Goal: Transaction & Acquisition: Purchase product/service

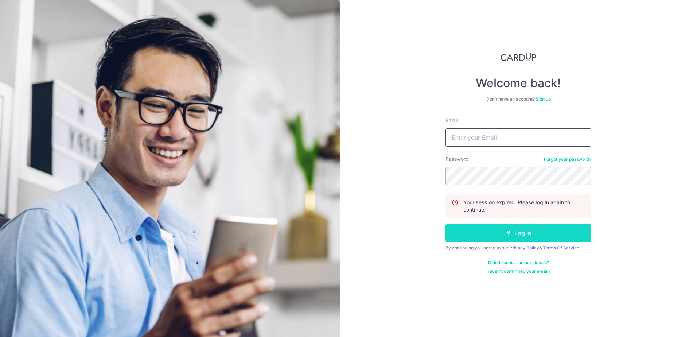
type input "[EMAIL_ADDRESS][DOMAIN_NAME]"
click at [510, 232] on icon "submit" at bounding box center [508, 233] width 6 height 6
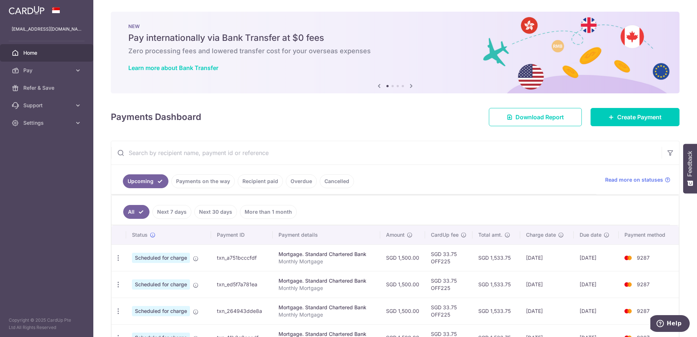
click at [163, 212] on link "Next 7 days" at bounding box center [171, 212] width 39 height 14
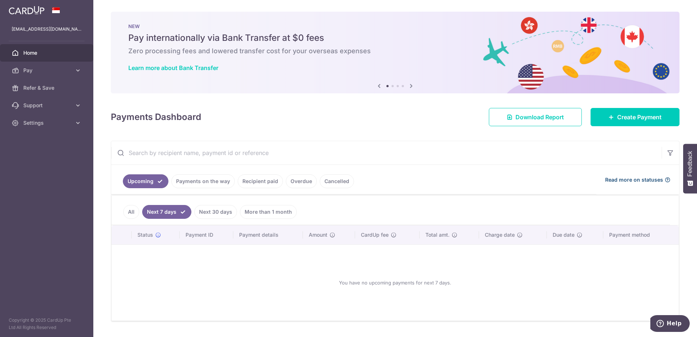
click at [617, 177] on span "Read more on statuses" at bounding box center [634, 179] width 58 height 7
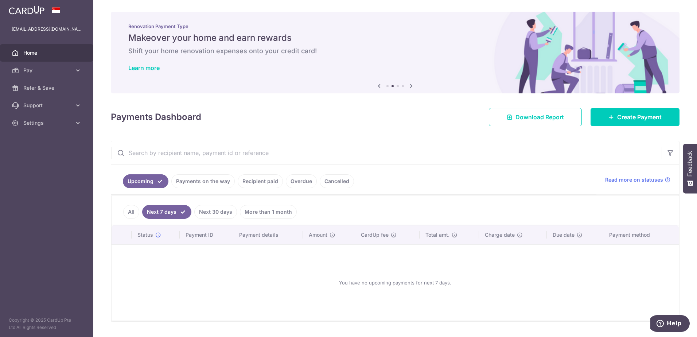
click at [133, 211] on link "All" at bounding box center [131, 212] width 16 height 14
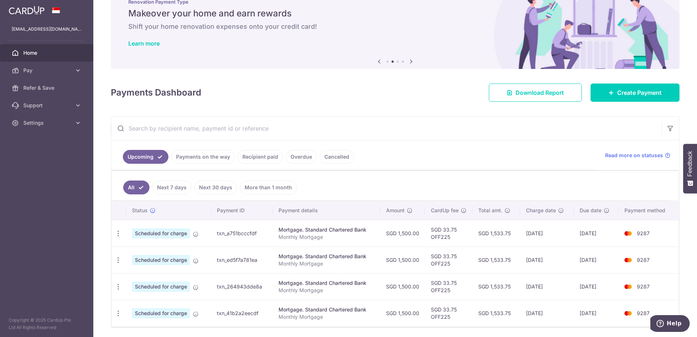
scroll to position [50, 0]
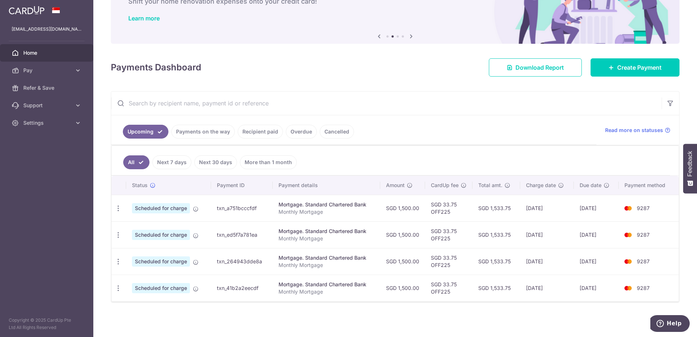
click at [328, 130] on link "Cancelled" at bounding box center [337, 132] width 34 height 14
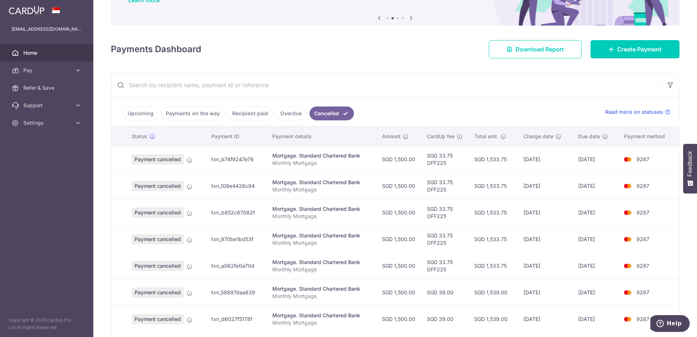
scroll to position [0, 0]
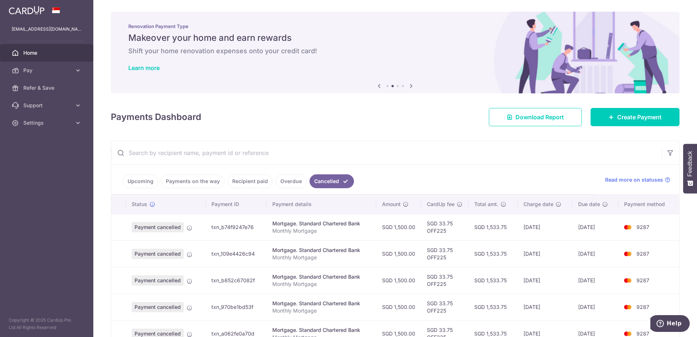
click at [296, 178] on link "Overdue" at bounding box center [290, 181] width 31 height 14
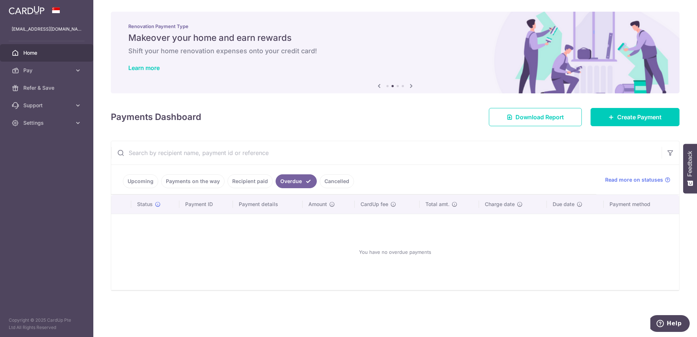
click at [253, 187] on link "Recipient paid" at bounding box center [249, 181] width 45 height 14
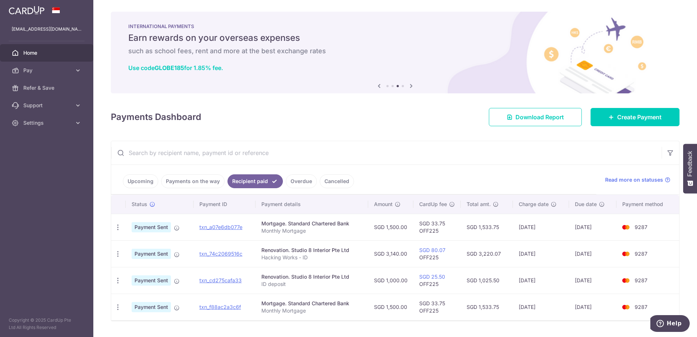
scroll to position [19, 0]
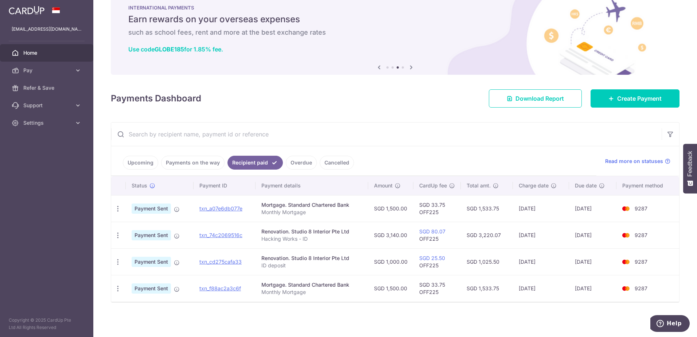
click at [143, 161] on link "Upcoming" at bounding box center [140, 163] width 35 height 14
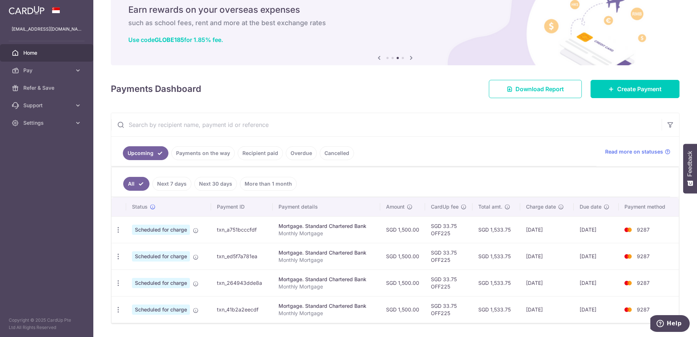
scroll to position [50, 0]
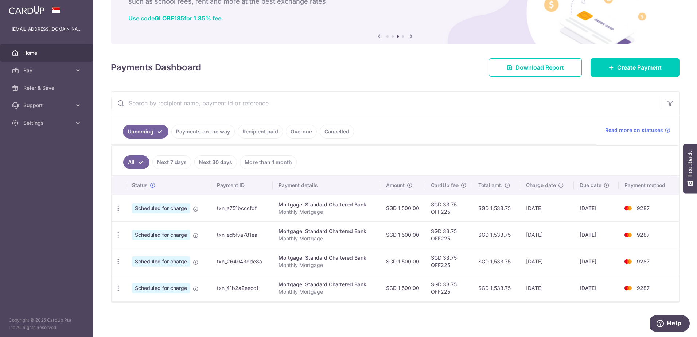
click at [203, 131] on link "Payments on the way" at bounding box center [202, 132] width 63 height 14
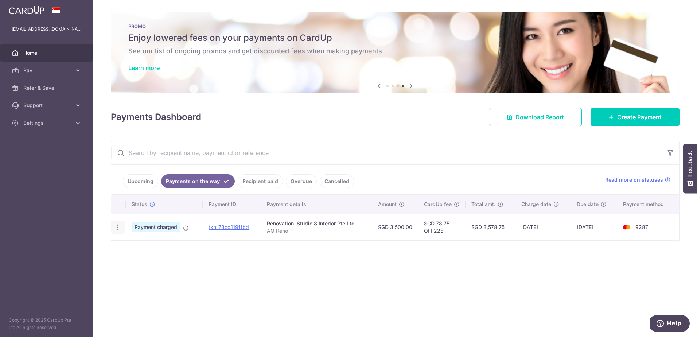
click at [117, 227] on icon "button" at bounding box center [118, 227] width 8 height 8
click at [217, 239] on td "txn_73cd119f1bd" at bounding box center [232, 227] width 58 height 27
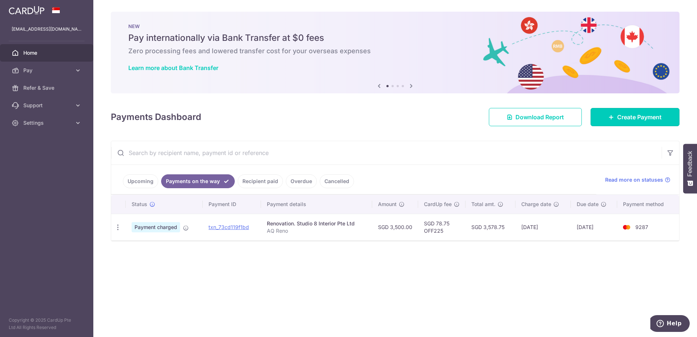
drag, startPoint x: 661, startPoint y: 119, endPoint x: 625, endPoint y: 133, distance: 39.1
click at [661, 119] on link "Create Payment" at bounding box center [634, 117] width 89 height 18
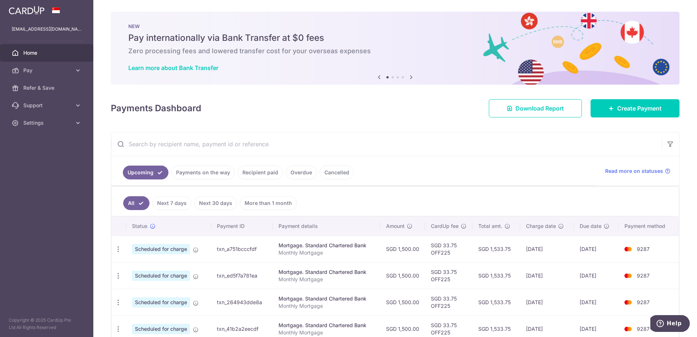
click at [219, 177] on link "Payments on the way" at bounding box center [202, 172] width 63 height 14
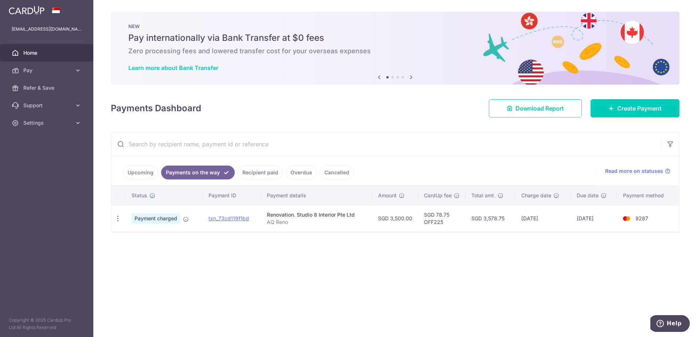
drag, startPoint x: 379, startPoint y: 219, endPoint x: 411, endPoint y: 218, distance: 31.7
click at [411, 218] on td "SGD 3,500.00" at bounding box center [395, 218] width 46 height 27
drag, startPoint x: 411, startPoint y: 218, endPoint x: 408, endPoint y: 232, distance: 14.5
click at [408, 232] on div "Upcoming Payments on the way Recipient paid Overdue Cancelled Read more on stat…" at bounding box center [395, 182] width 568 height 101
click at [646, 103] on link "Create Payment" at bounding box center [634, 108] width 89 height 18
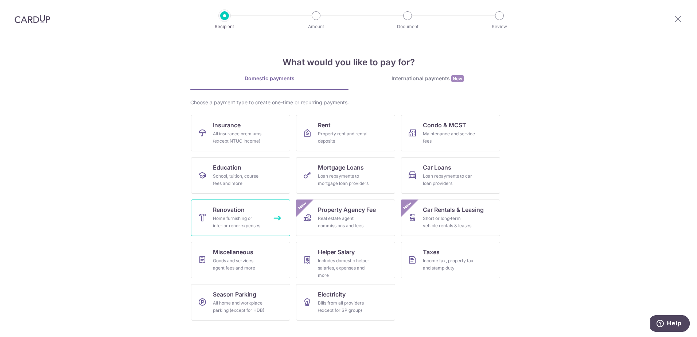
click at [246, 215] on div "Home furnishing or interior reno-expenses" at bounding box center [239, 222] width 52 height 15
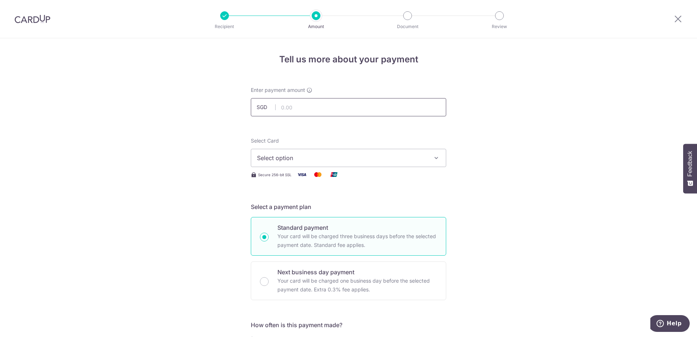
click at [296, 109] on input "text" at bounding box center [348, 107] width 195 height 18
type input "5,273.00"
click at [380, 163] on button "Select option" at bounding box center [348, 158] width 195 height 18
click at [336, 213] on span "**** 9287" at bounding box center [348, 210] width 183 height 9
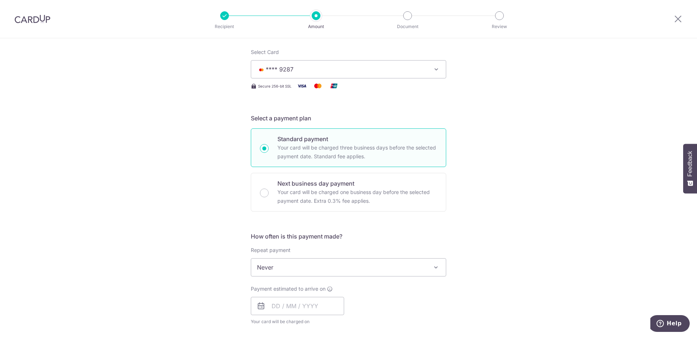
scroll to position [146, 0]
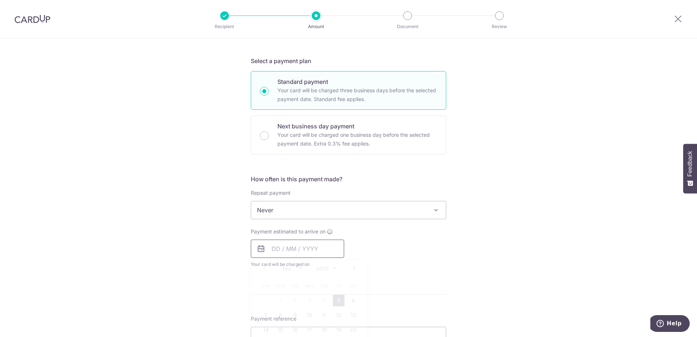
click at [307, 245] on input "text" at bounding box center [297, 248] width 93 height 18
click at [337, 303] on link "5" at bounding box center [339, 300] width 12 height 12
type input "[DATE]"
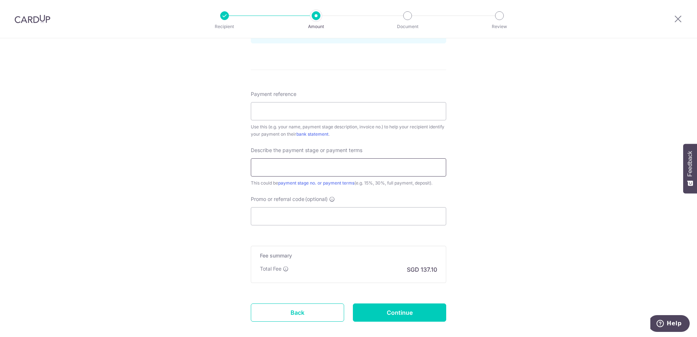
scroll to position [401, 0]
click at [383, 106] on input "Payment reference" at bounding box center [348, 110] width 195 height 18
type input "AQ Reno"
type input "Fabrication Bulk"
type input "off225"
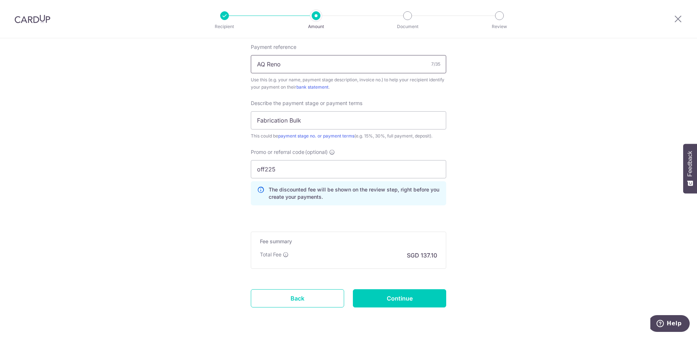
scroll to position [472, 0]
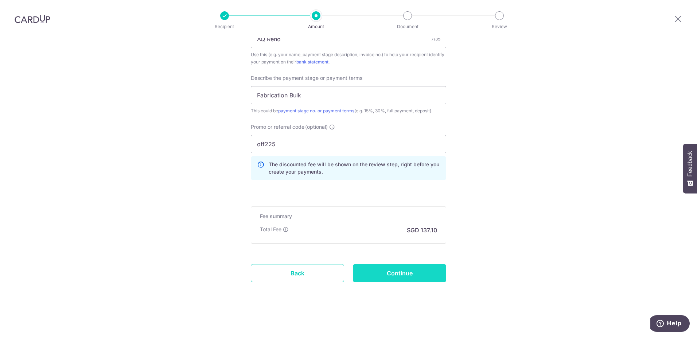
click at [400, 273] on input "Continue" at bounding box center [399, 273] width 93 height 18
type input "Create Schedule"
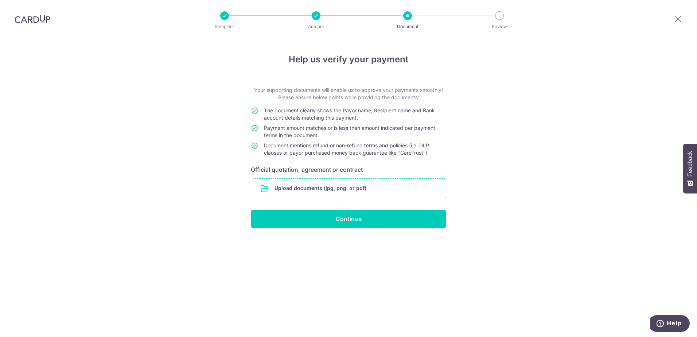
click at [362, 184] on input "file" at bounding box center [348, 188] width 195 height 19
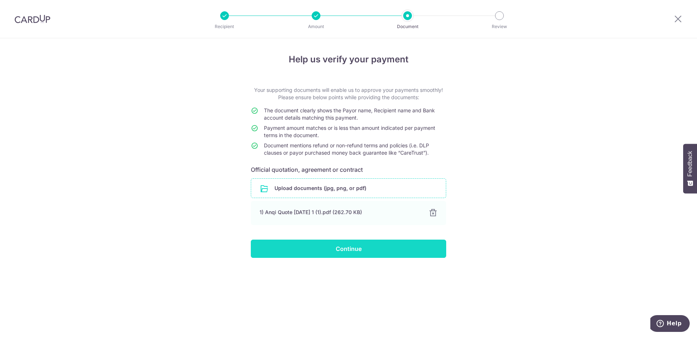
click at [384, 252] on input "Continue" at bounding box center [348, 248] width 195 height 18
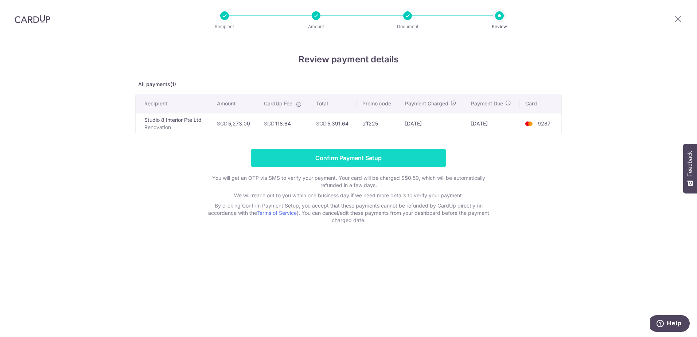
click at [337, 156] on input "Confirm Payment Setup" at bounding box center [348, 158] width 195 height 18
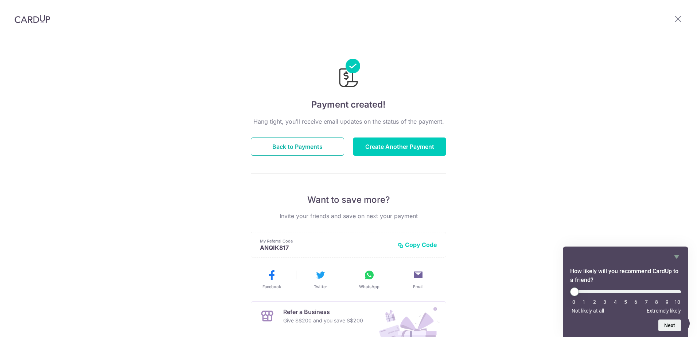
drag, startPoint x: 318, startPoint y: 154, endPoint x: 278, endPoint y: 167, distance: 42.1
click at [317, 154] on button "Back to Payments" at bounding box center [297, 146] width 93 height 18
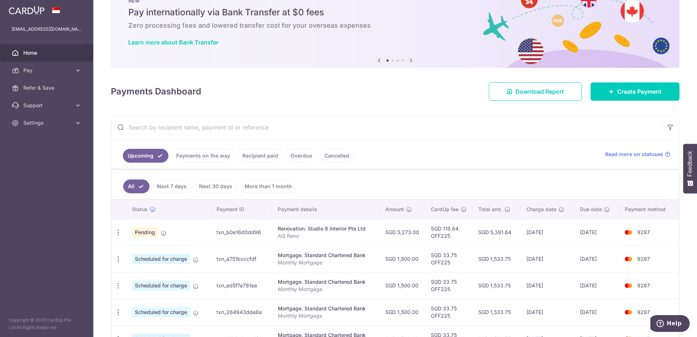
scroll to position [36, 0]
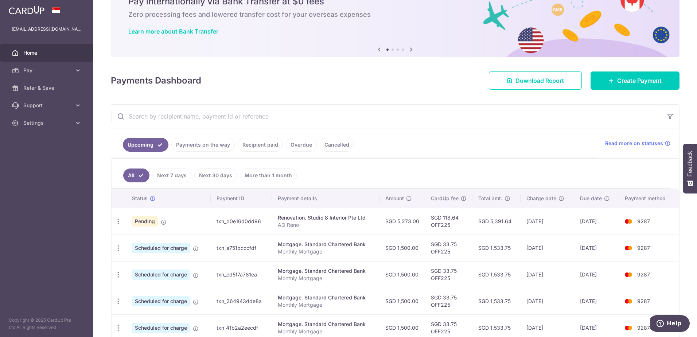
click at [211, 146] on link "Payments on the way" at bounding box center [202, 145] width 63 height 14
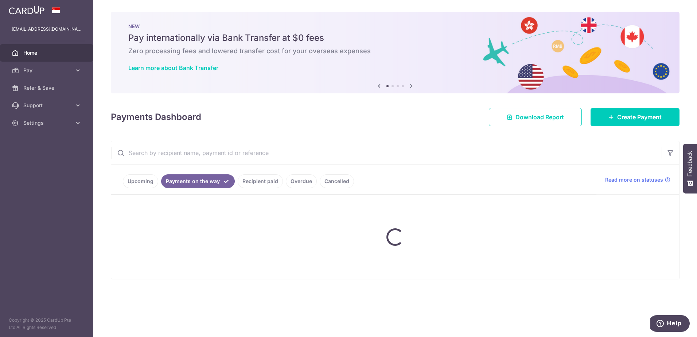
scroll to position [0, 0]
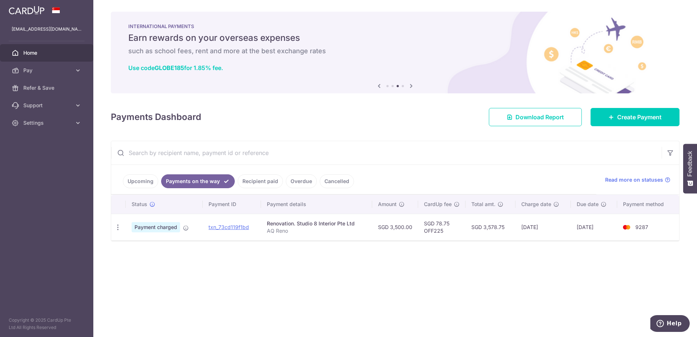
click at [136, 186] on link "Upcoming" at bounding box center [140, 181] width 35 height 14
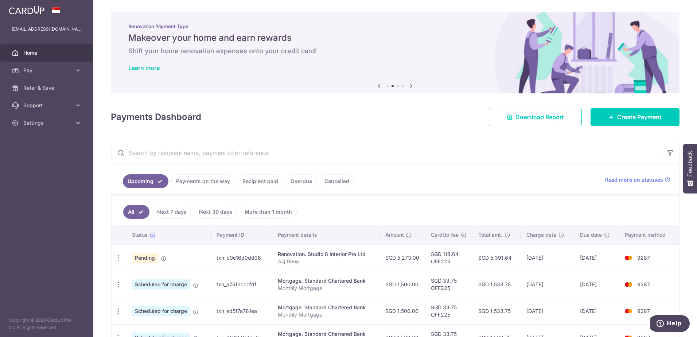
click at [213, 179] on link "Payments on the way" at bounding box center [202, 181] width 63 height 14
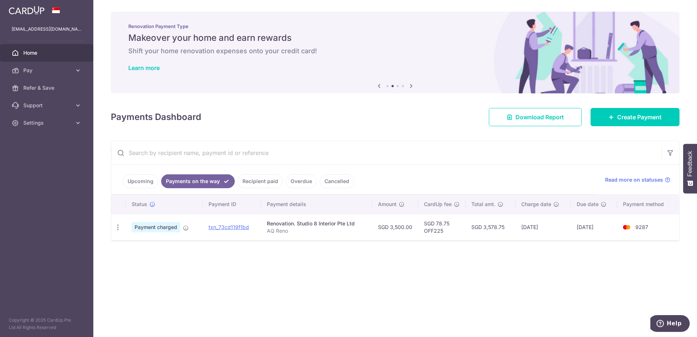
click at [137, 180] on link "Upcoming" at bounding box center [140, 181] width 35 height 14
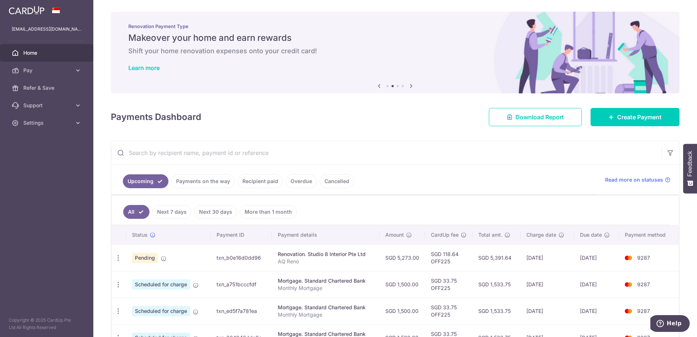
click at [250, 183] on link "Recipient paid" at bounding box center [260, 181] width 45 height 14
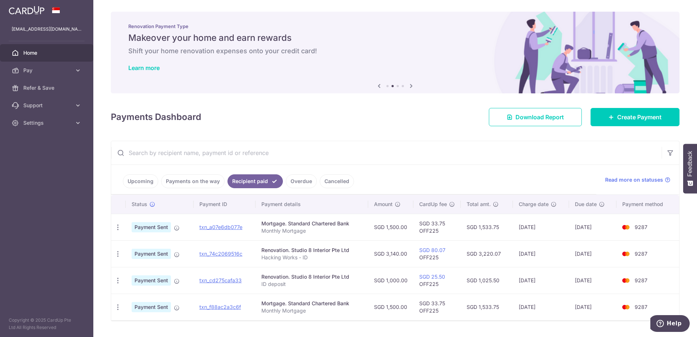
click at [299, 180] on link "Overdue" at bounding box center [301, 181] width 31 height 14
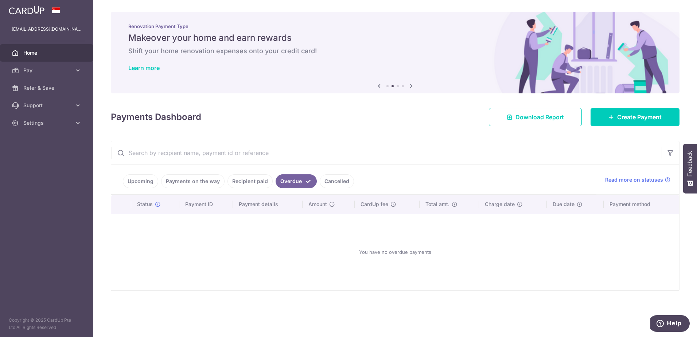
click at [53, 51] on span "Home" at bounding box center [47, 52] width 48 height 7
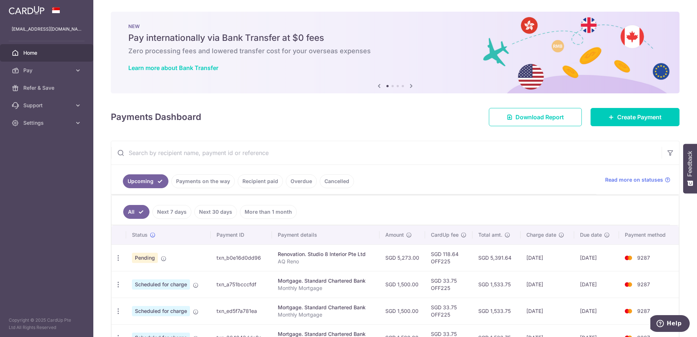
click at [208, 180] on link "Payments on the way" at bounding box center [202, 181] width 63 height 14
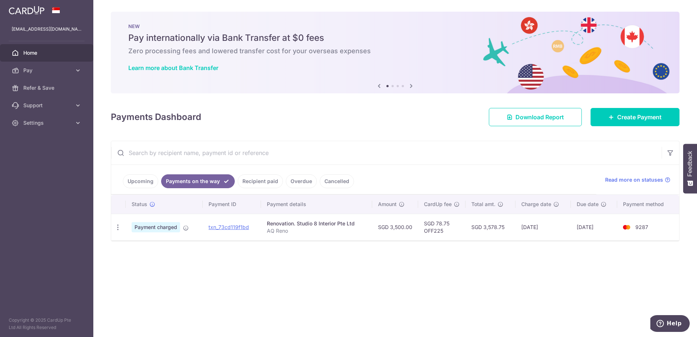
click at [140, 177] on link "Upcoming" at bounding box center [140, 181] width 35 height 14
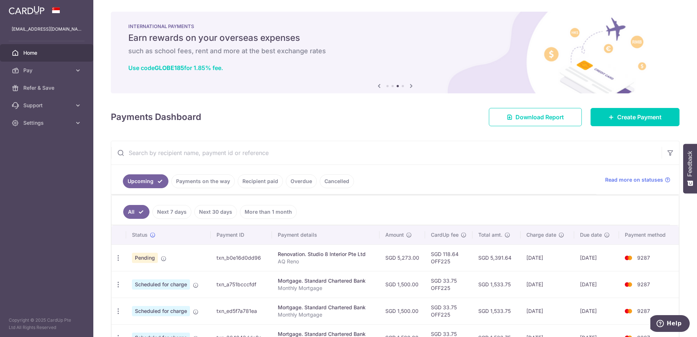
click at [214, 176] on link "Payments on the way" at bounding box center [202, 181] width 63 height 14
